Goal: Navigation & Orientation: Find specific page/section

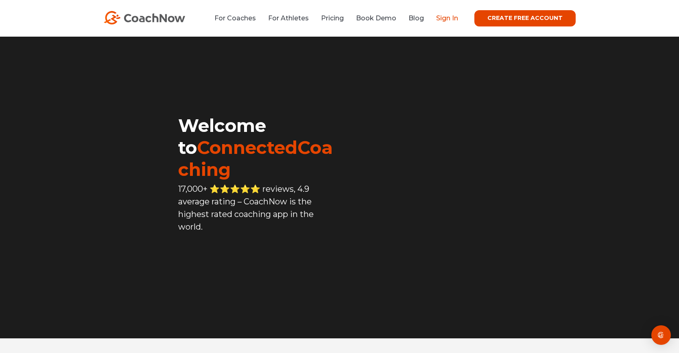
click at [453, 20] on link "Sign In" at bounding box center [447, 18] width 22 height 8
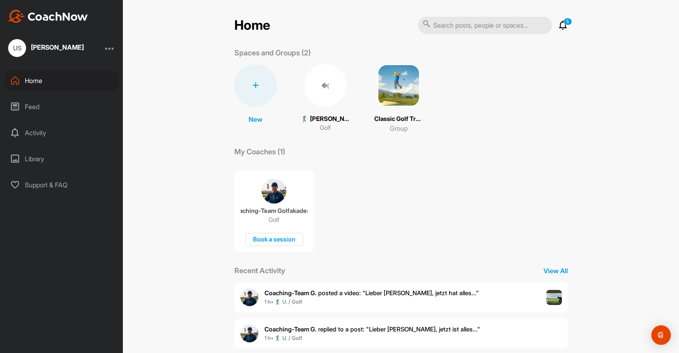
click at [332, 122] on p "🏌‍♂ [PERSON_NAME] (35.7)" at bounding box center [325, 118] width 49 height 9
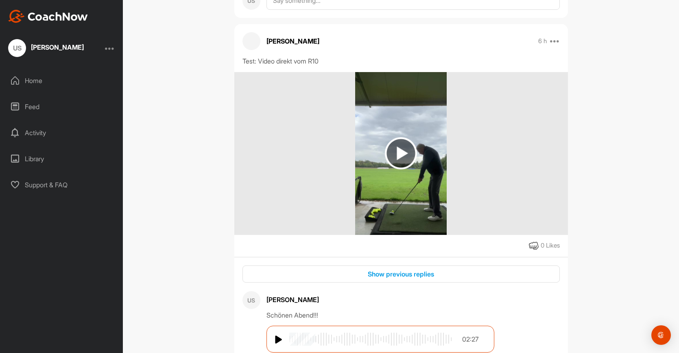
scroll to position [366, 0]
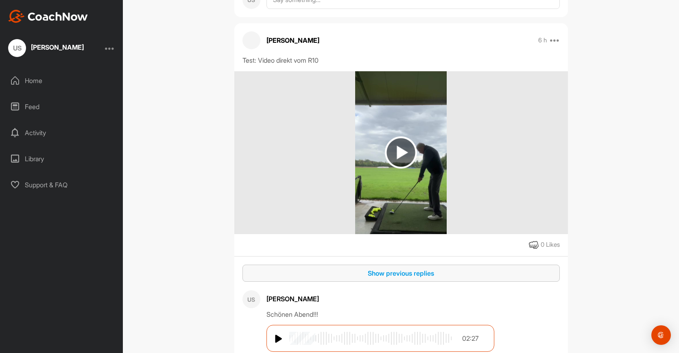
click at [397, 268] on div "Show previous replies" at bounding box center [401, 273] width 305 height 10
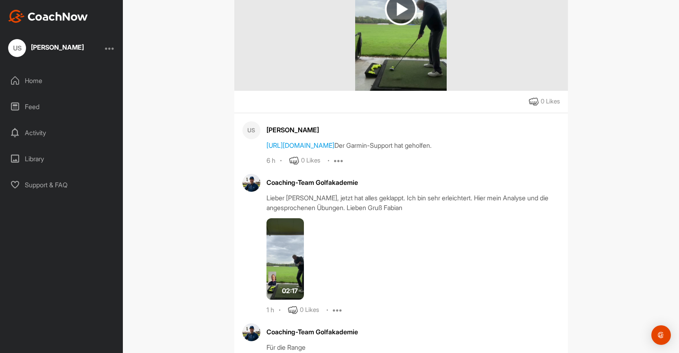
scroll to position [502, 0]
